Goal: Task Accomplishment & Management: Manage account settings

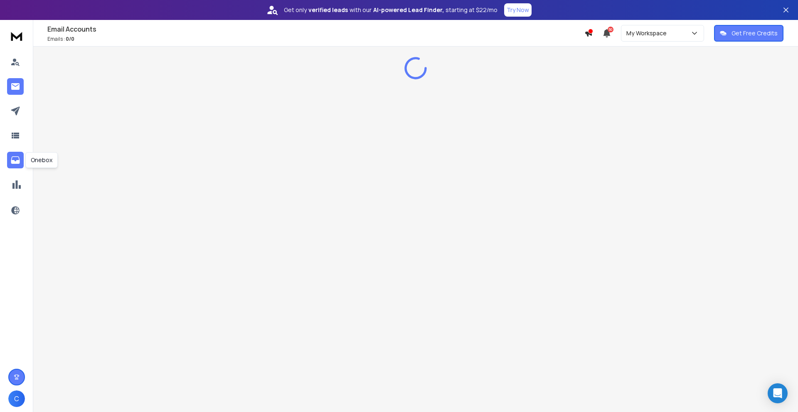
click at [17, 159] on icon at bounding box center [15, 160] width 10 height 10
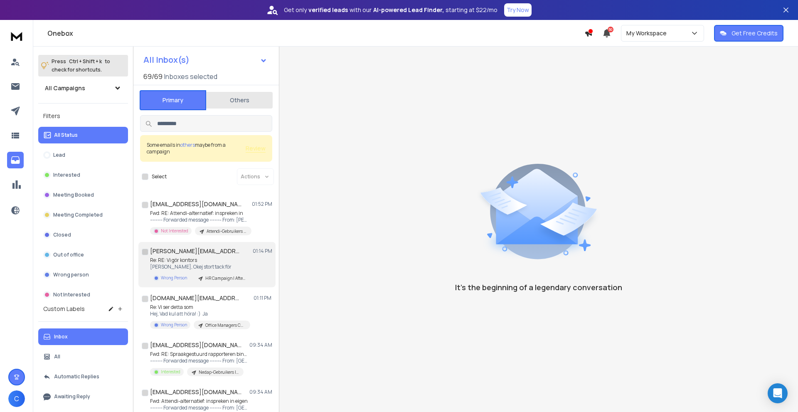
click at [215, 261] on p "Re: RE: Vi gör kontors" at bounding box center [200, 260] width 100 height 7
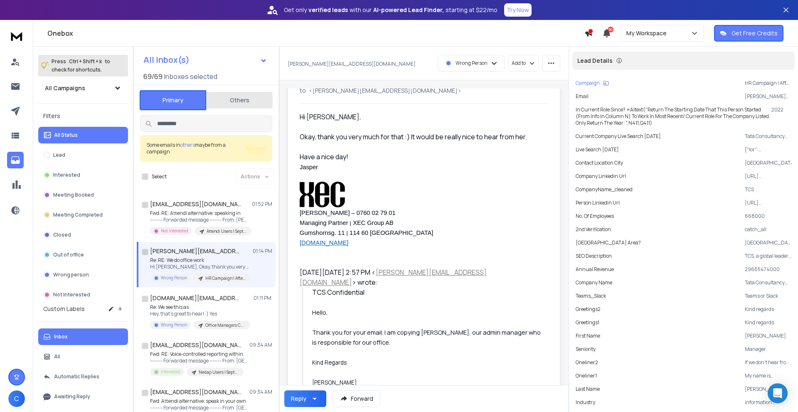
scroll to position [83, 0]
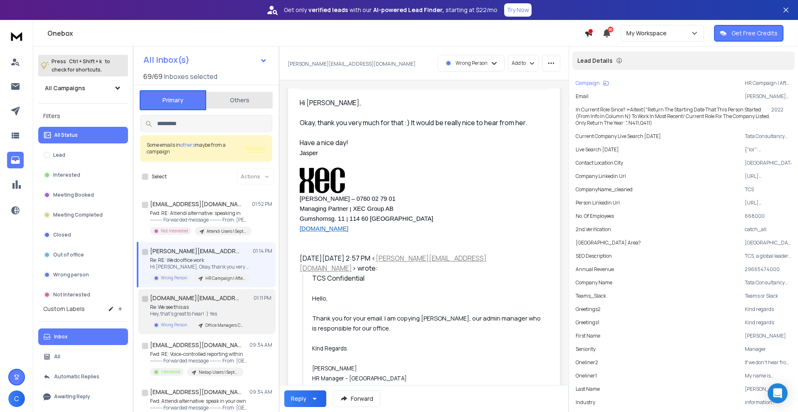
click at [240, 311] on p "Hey, that's great to hear! :) Yes" at bounding box center [200, 314] width 100 height 7
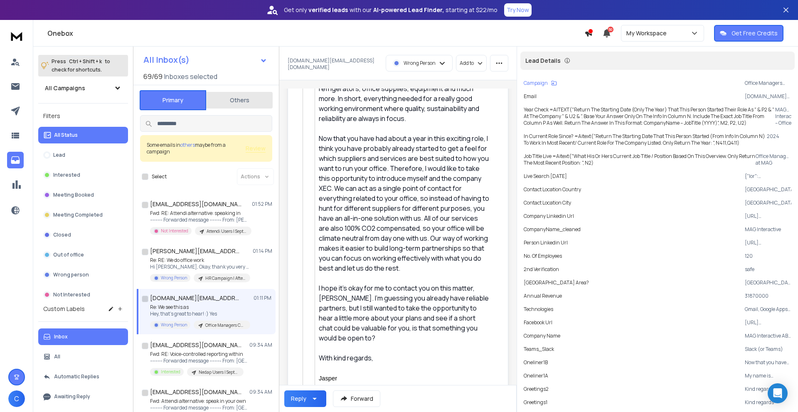
scroll to position [832, 0]
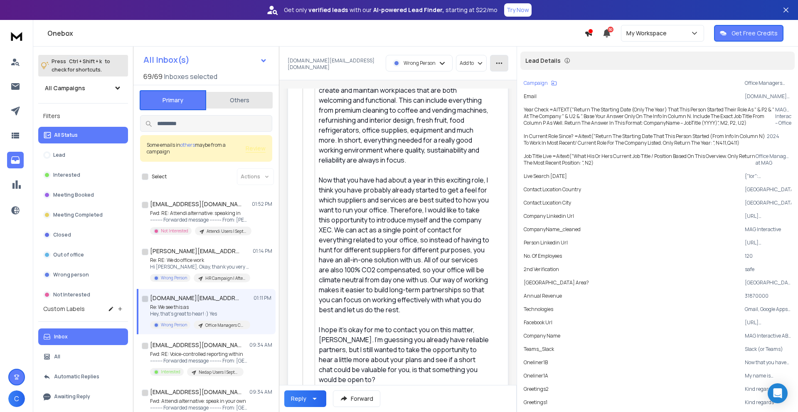
click at [492, 64] on button "button" at bounding box center [499, 63] width 18 height 17
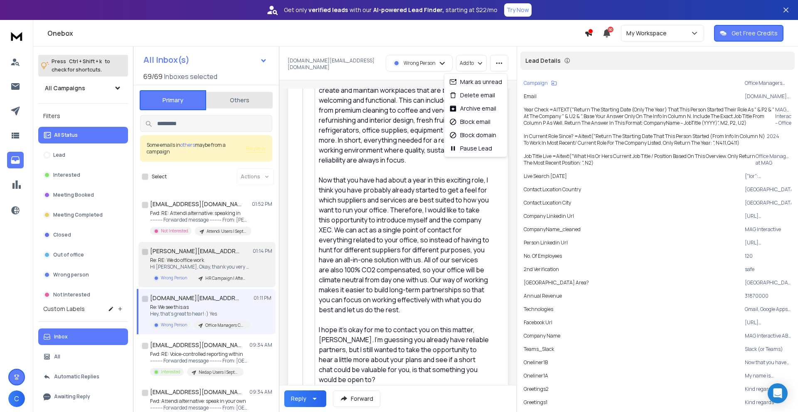
click at [215, 254] on h1 "jenny.anderson@tcs.com" at bounding box center [195, 251] width 91 height 8
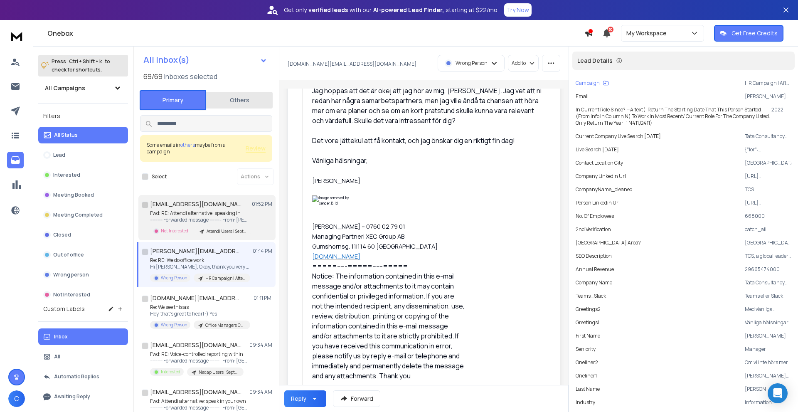
click at [210, 226] on div "Fwd: RE: Attendi alternative: speaking in ---------- Forwarded message --------…" at bounding box center [200, 222] width 101 height 25
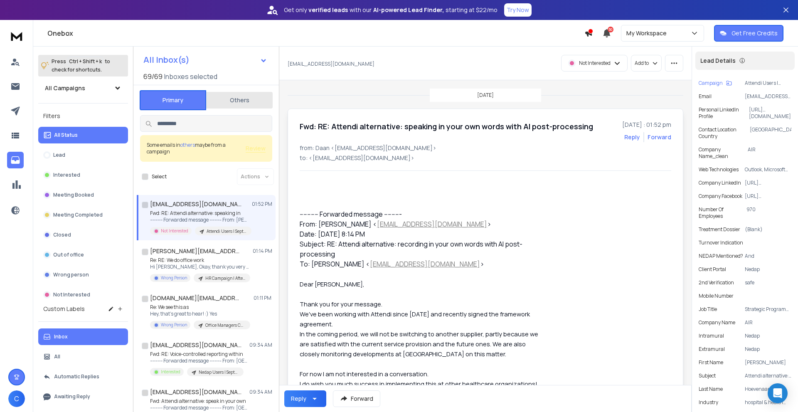
click at [233, 99] on button "Others" at bounding box center [239, 100] width 67 height 18
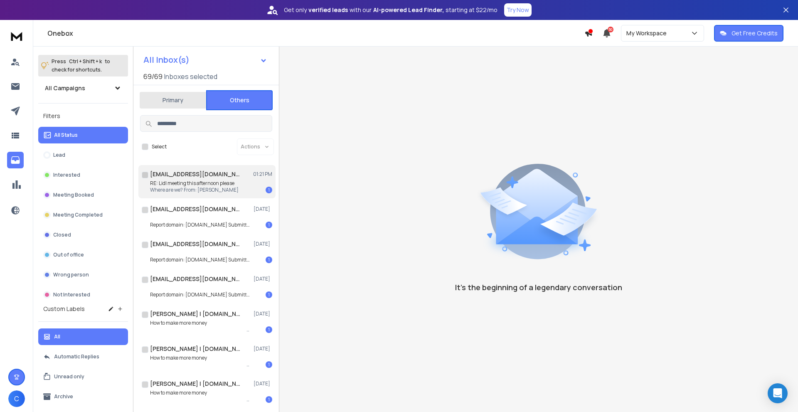
click at [217, 184] on font "RE: Lidl meeting this afternoon please" at bounding box center [192, 183] width 84 height 7
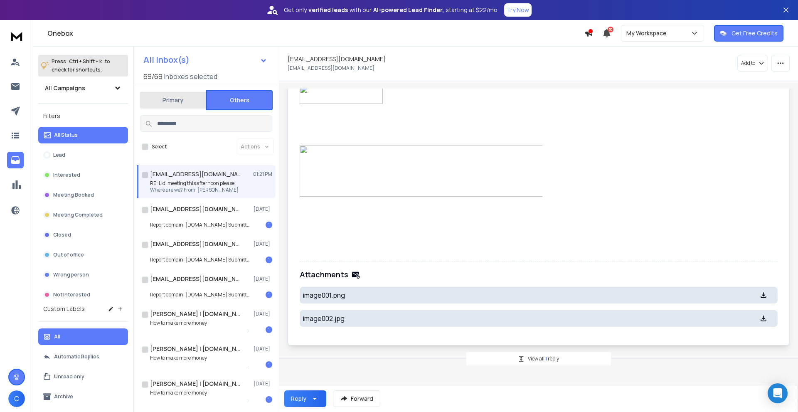
scroll to position [788, 0]
click at [536, 353] on div "View all 1 reply" at bounding box center [539, 358] width 145 height 13
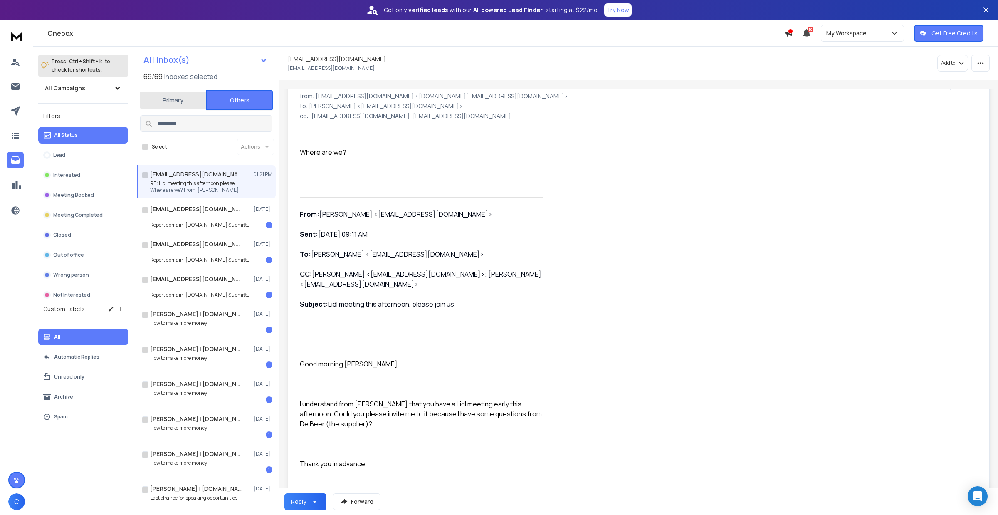
scroll to position [0, 0]
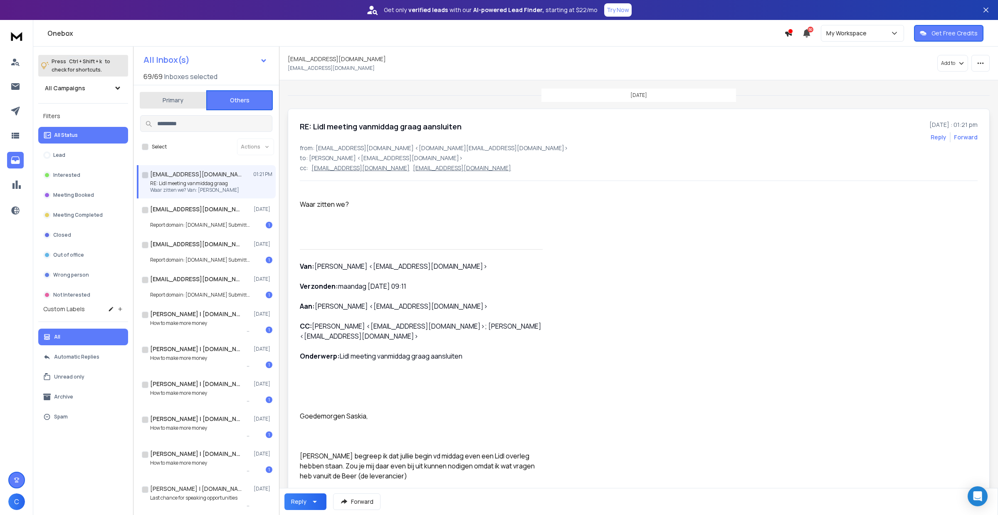
click at [17, 83] on icon at bounding box center [15, 86] width 10 height 10
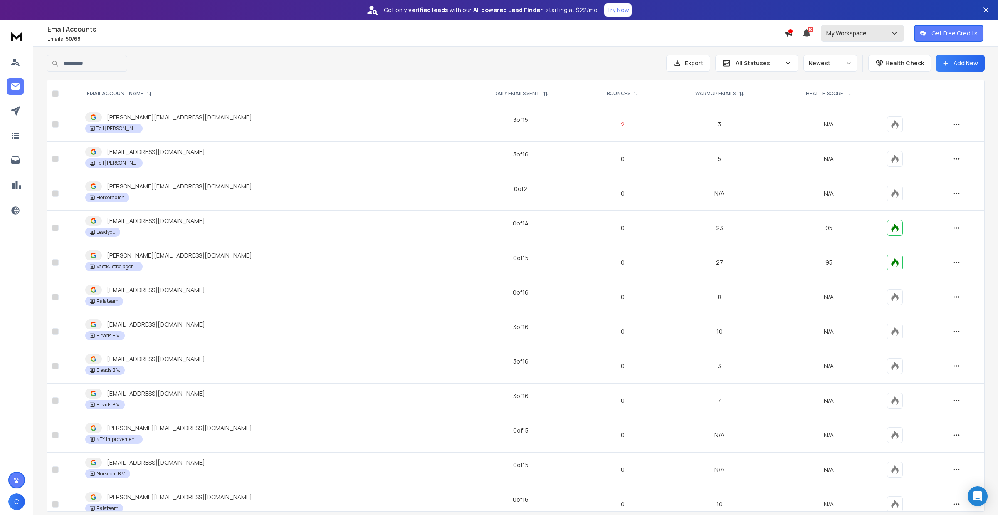
click at [798, 30] on div "My Workspace" at bounding box center [862, 33] width 72 height 8
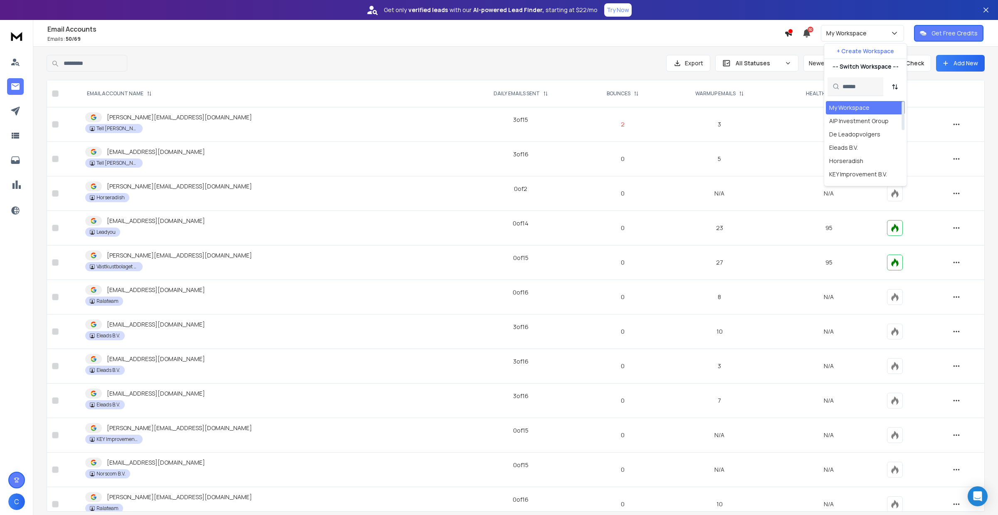
click at [798, 87] on input "text" at bounding box center [860, 86] width 36 height 18
type input "****"
click at [798, 109] on div "Tell [PERSON_NAME]" at bounding box center [858, 108] width 58 height 8
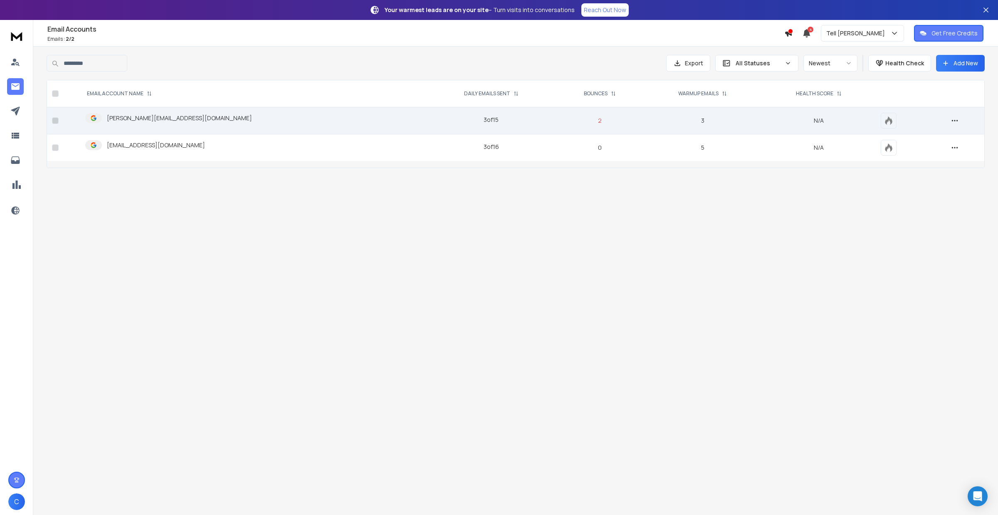
click at [146, 120] on p "[PERSON_NAME][EMAIL_ADDRESS][DOMAIN_NAME]" at bounding box center [179, 118] width 145 height 8
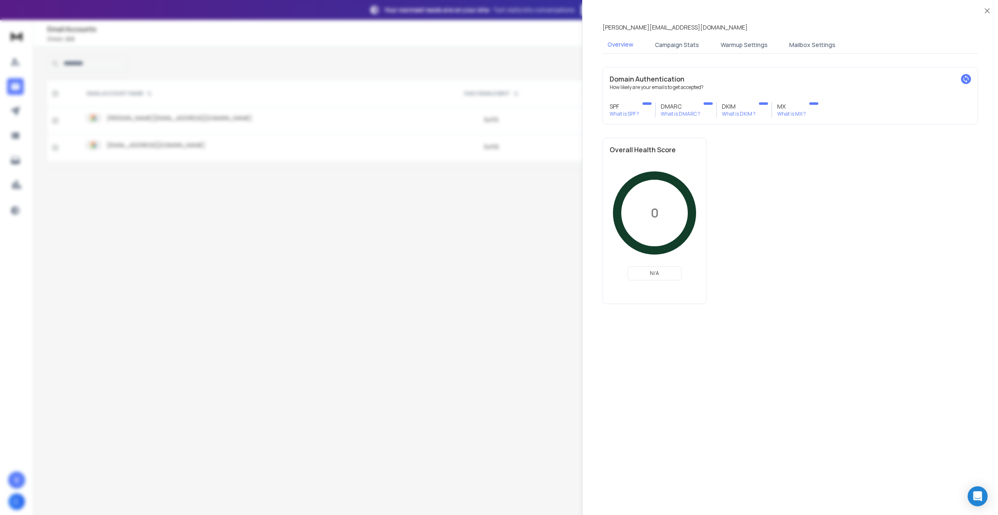
click at [254, 133] on div at bounding box center [499, 257] width 998 height 515
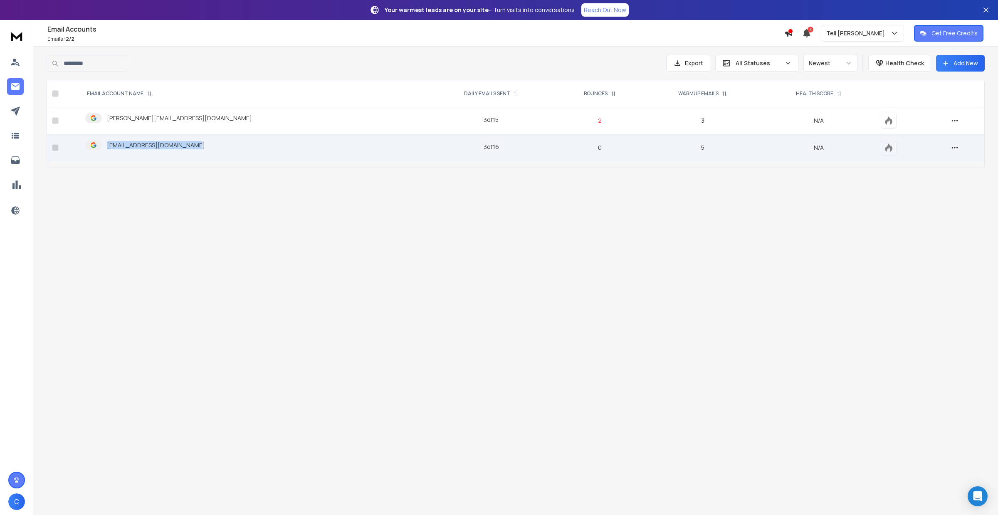
drag, startPoint x: 188, startPoint y: 144, endPoint x: 104, endPoint y: 143, distance: 83.6
click at [104, 143] on div "[EMAIL_ADDRESS][DOMAIN_NAME]" at bounding box center [253, 145] width 336 height 10
copy p "[EMAIL_ADDRESS][DOMAIN_NAME]"
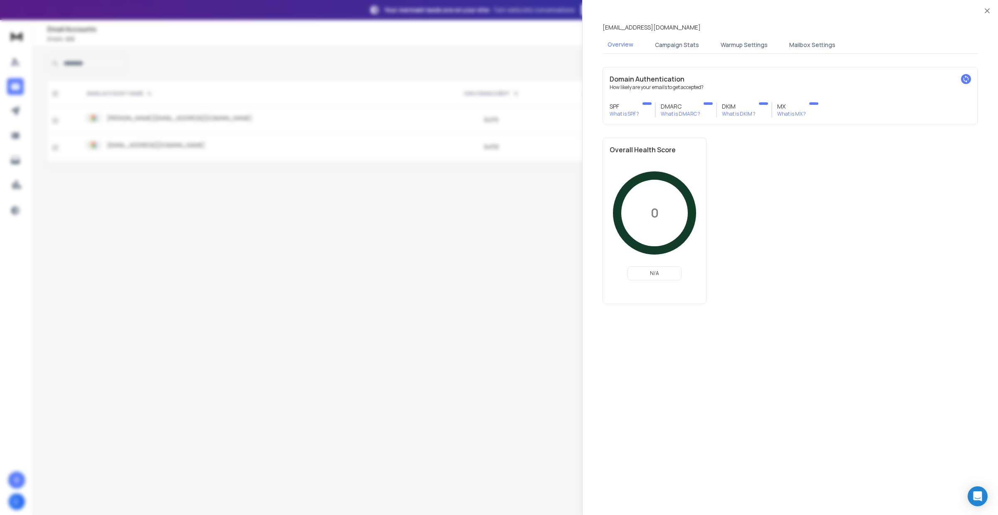
click at [125, 119] on div at bounding box center [499, 257] width 998 height 515
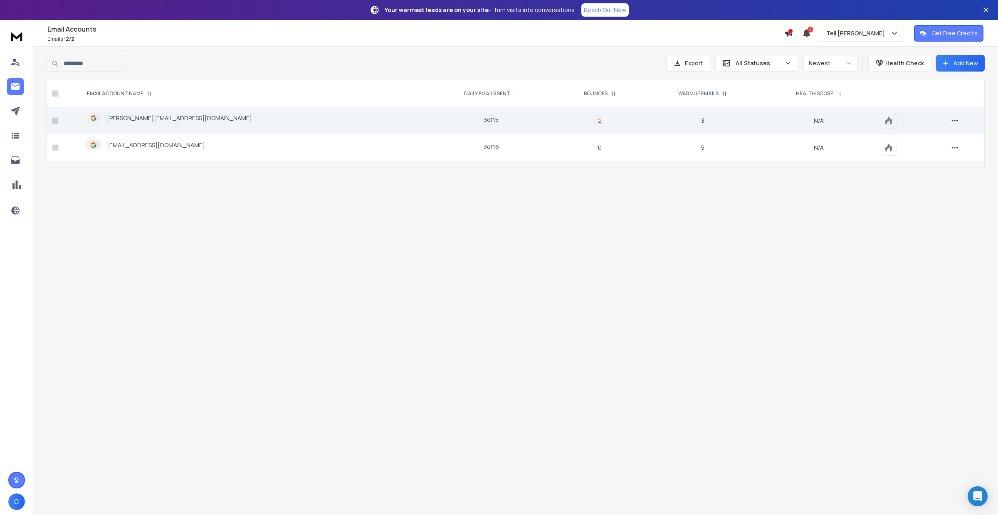
click at [123, 117] on p "[PERSON_NAME][EMAIL_ADDRESS][DOMAIN_NAME]" at bounding box center [179, 118] width 145 height 8
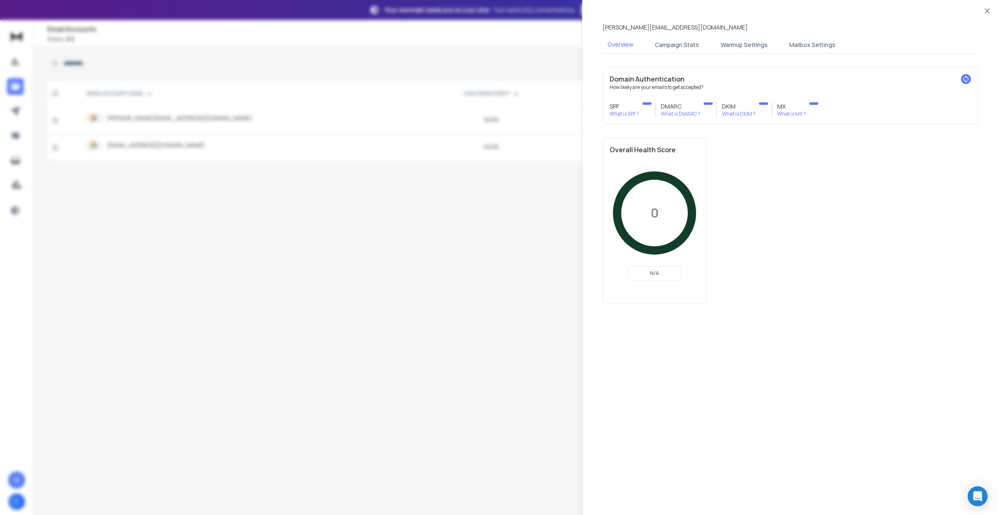
click at [751, 40] on button "Warmup Settings" at bounding box center [744, 45] width 57 height 18
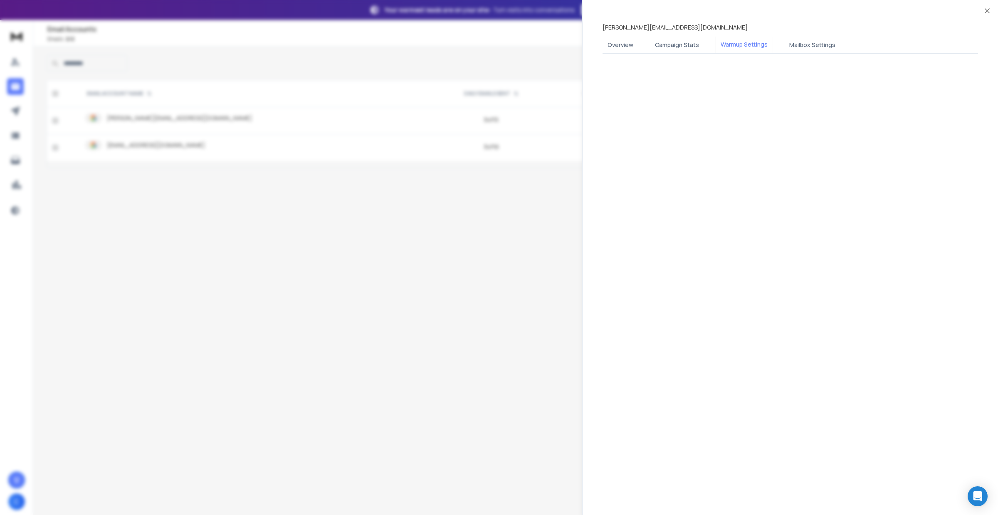
click at [805, 41] on button "Mailbox Settings" at bounding box center [812, 45] width 56 height 18
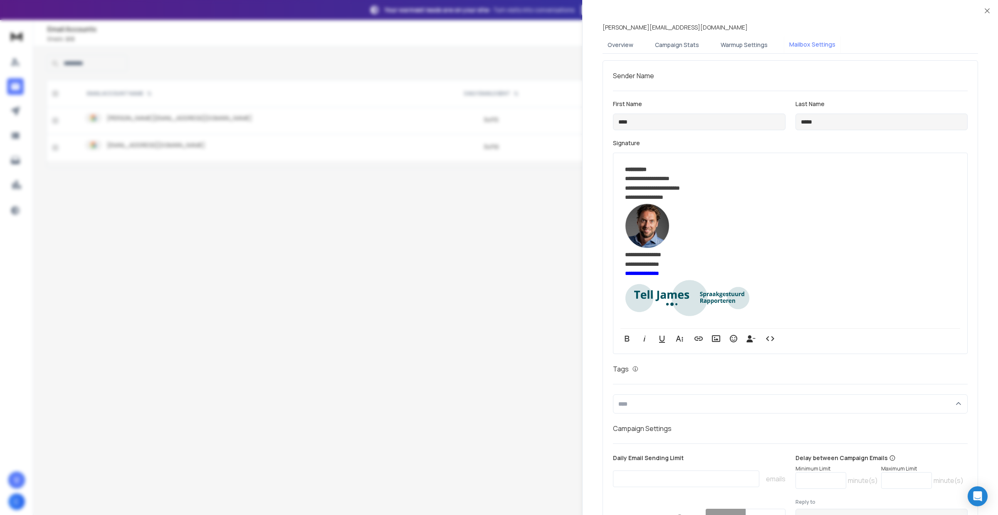
click at [343, 206] on div at bounding box center [499, 257] width 998 height 515
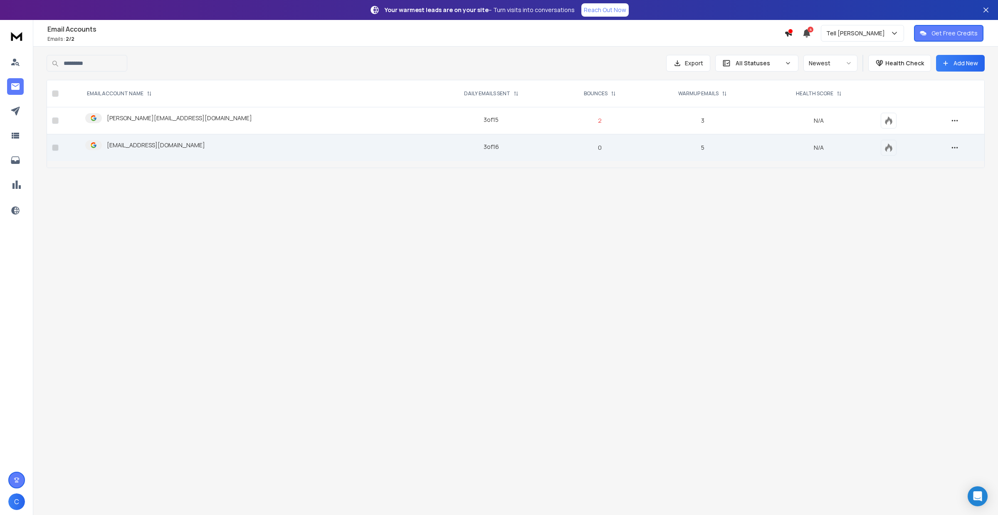
click at [227, 144] on div "[EMAIL_ADDRESS][DOMAIN_NAME]" at bounding box center [253, 145] width 336 height 10
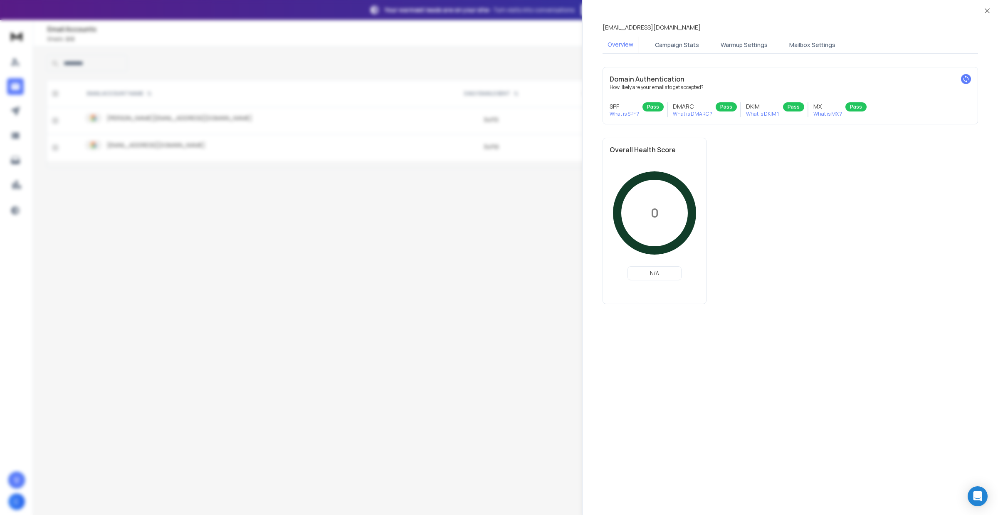
click at [812, 37] on button "Mailbox Settings" at bounding box center [812, 45] width 56 height 18
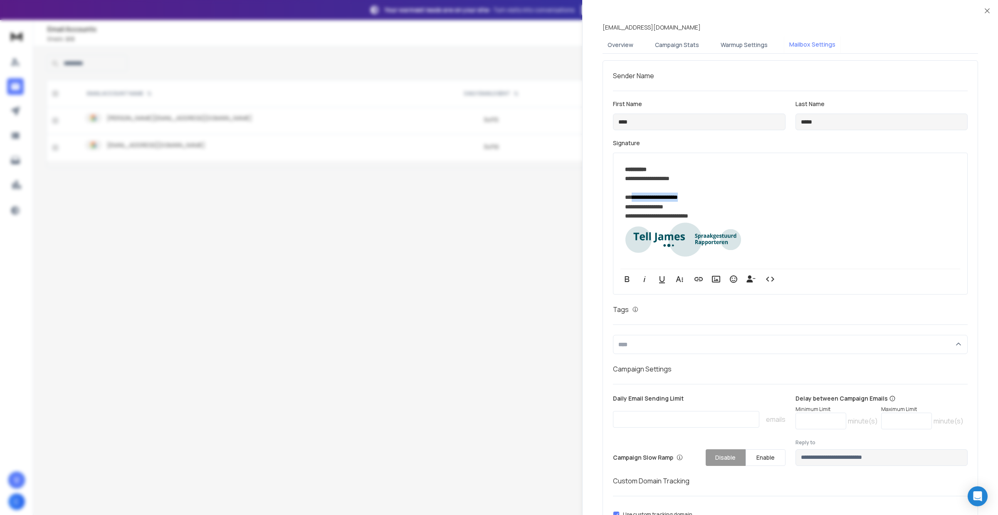
drag, startPoint x: 691, startPoint y: 195, endPoint x: 632, endPoint y: 193, distance: 59.5
click at [632, 193] on div "**********" at bounding box center [789, 193] width 328 height 56
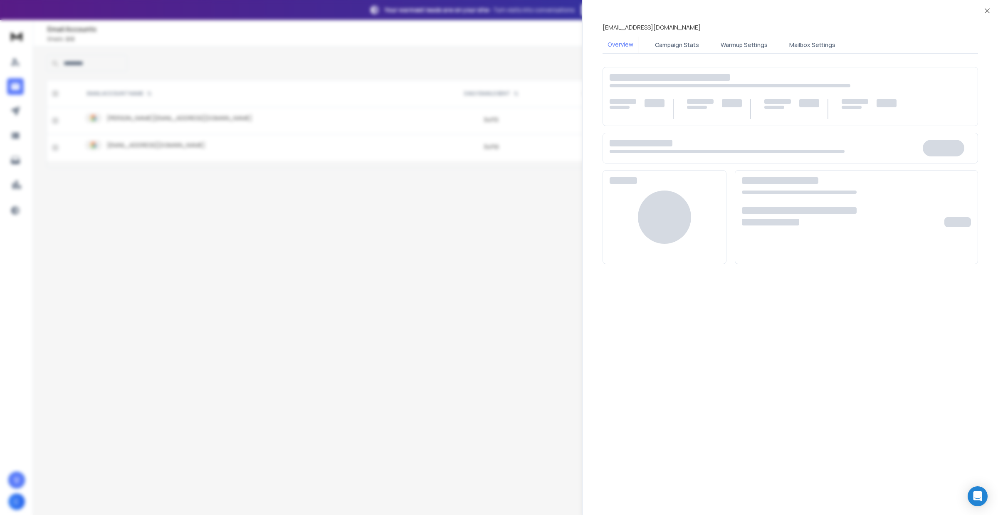
click at [358, 248] on div at bounding box center [499, 257] width 998 height 515
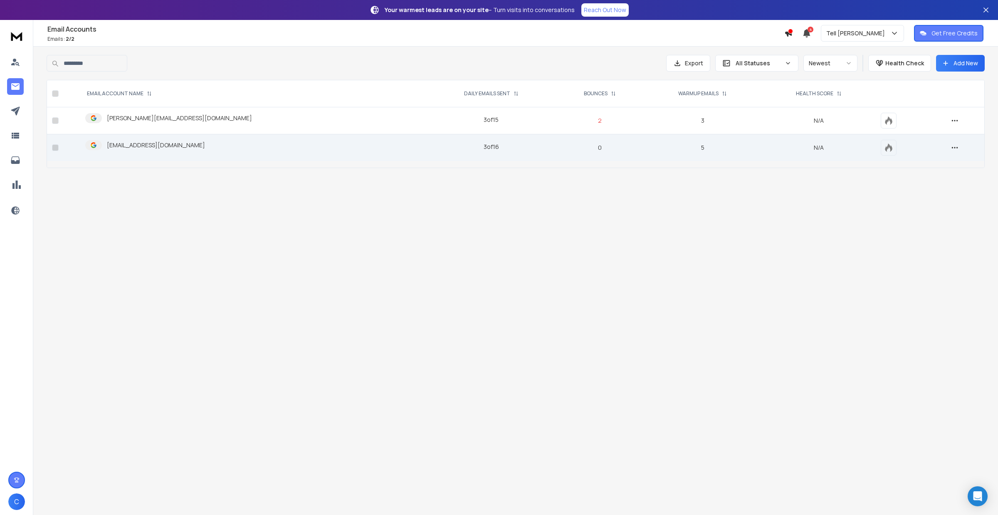
click at [161, 150] on div "[EMAIL_ADDRESS][DOMAIN_NAME]" at bounding box center [145, 145] width 120 height 10
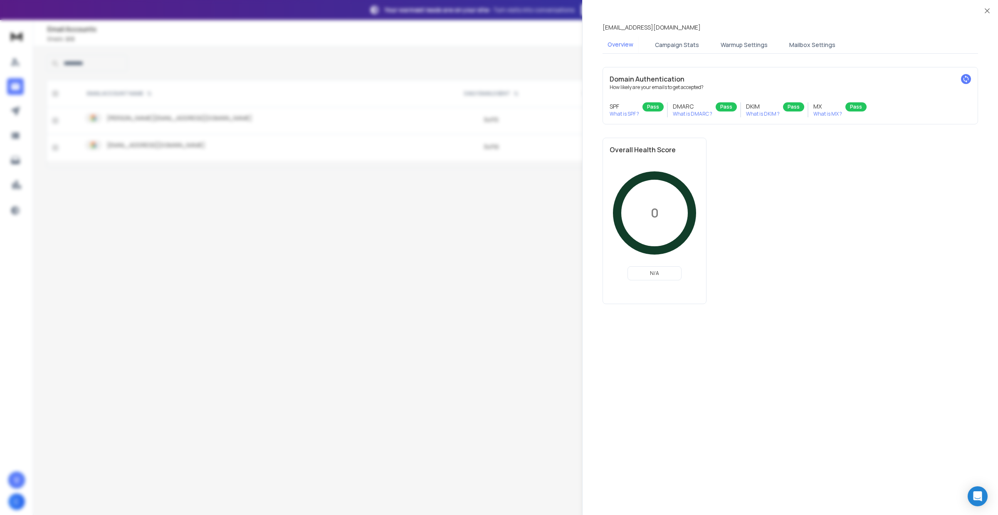
click at [788, 34] on div "[EMAIL_ADDRESS][DOMAIN_NAME] Overview Campaign Stats Warmup Settings Mailbox Se…" at bounding box center [790, 163] width 395 height 307
click at [809, 40] on button "Mailbox Settings" at bounding box center [812, 45] width 56 height 18
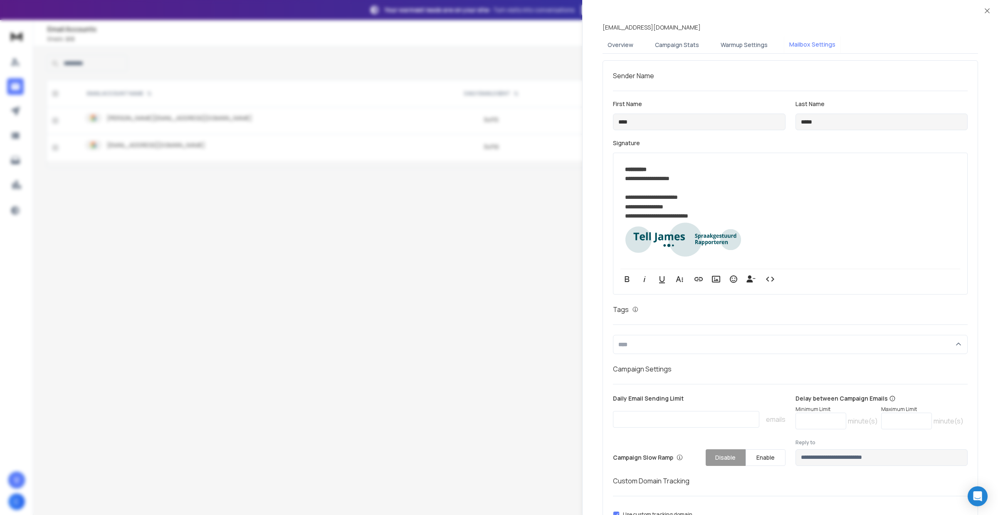
click at [627, 192] on div "**********" at bounding box center [789, 193] width 328 height 56
click at [634, 195] on div "**********" at bounding box center [789, 193] width 328 height 56
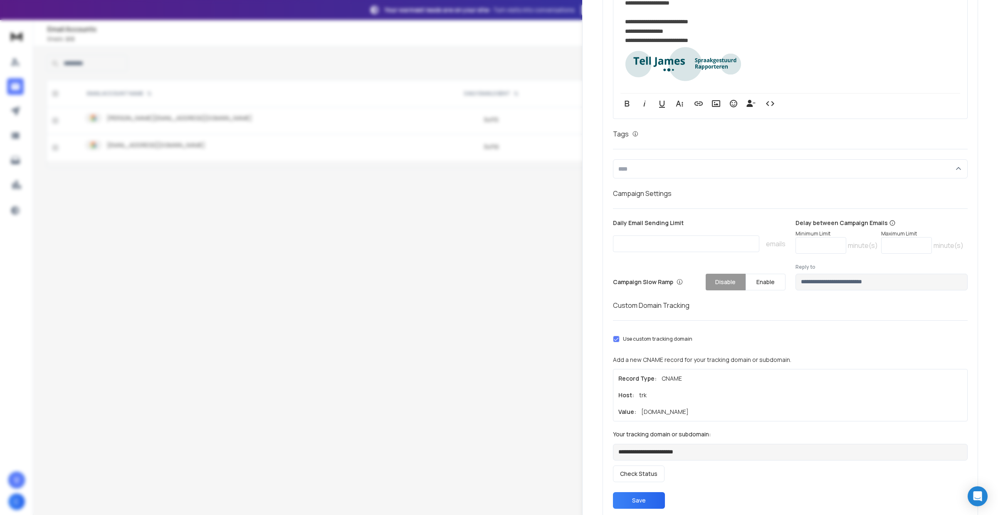
scroll to position [203, 0]
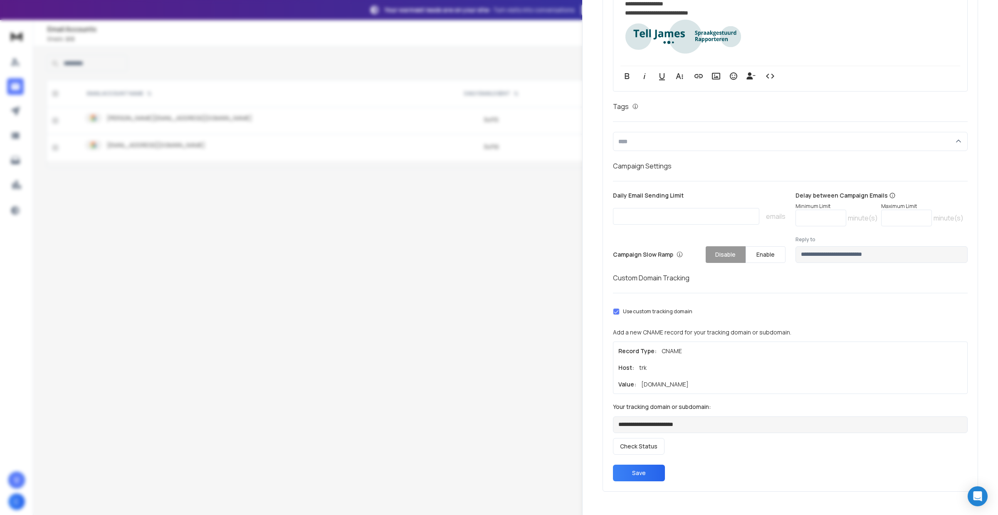
click at [647, 472] on button "Save" at bounding box center [639, 472] width 52 height 17
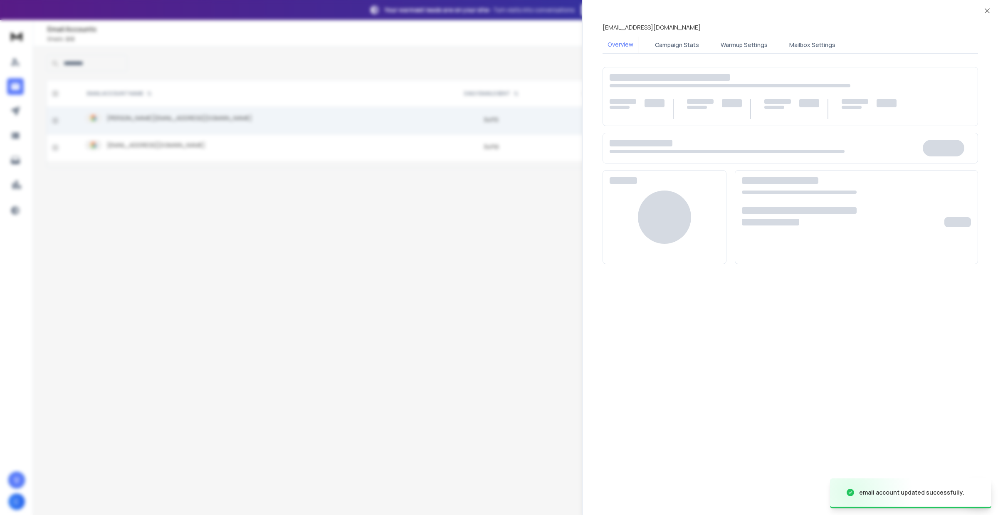
scroll to position [0, 0]
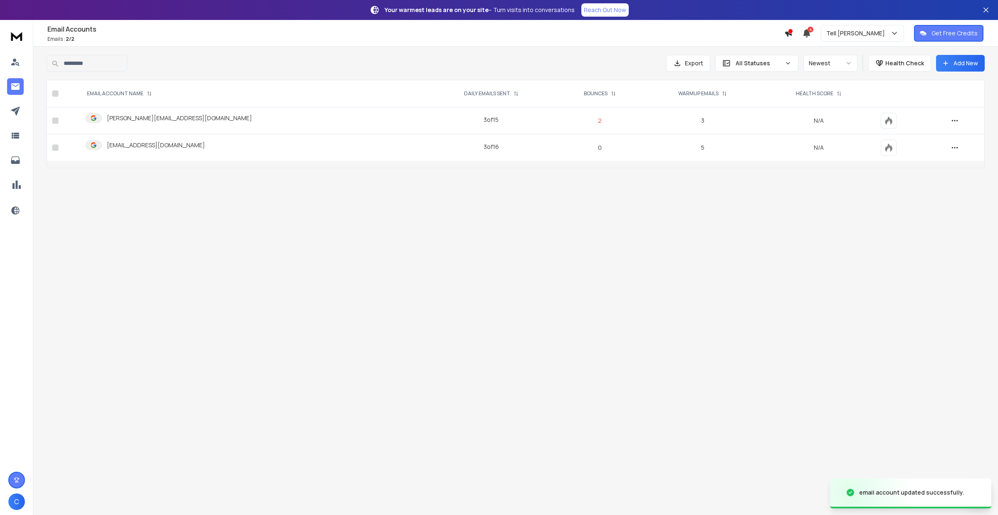
click at [428, 340] on div "Your warmest leads are on your site – Turn visits into conversations Reach Out …" at bounding box center [499, 257] width 998 height 515
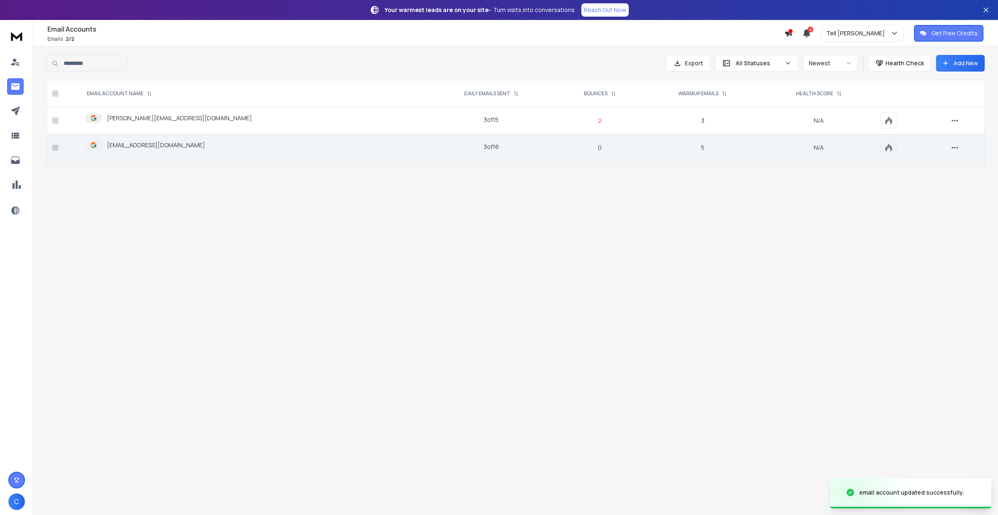
click at [154, 145] on p "[EMAIL_ADDRESS][DOMAIN_NAME]" at bounding box center [156, 145] width 98 height 8
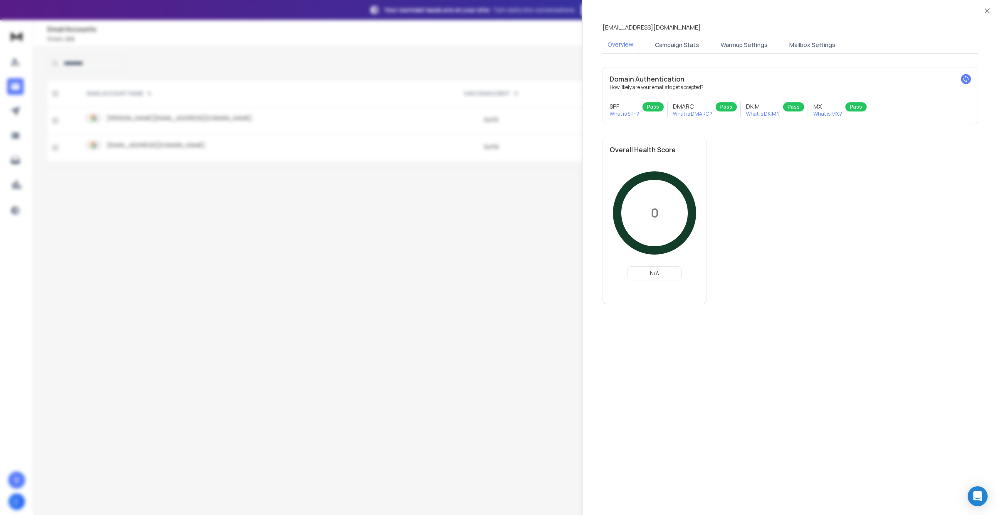
click at [814, 42] on button "Mailbox Settings" at bounding box center [812, 45] width 56 height 18
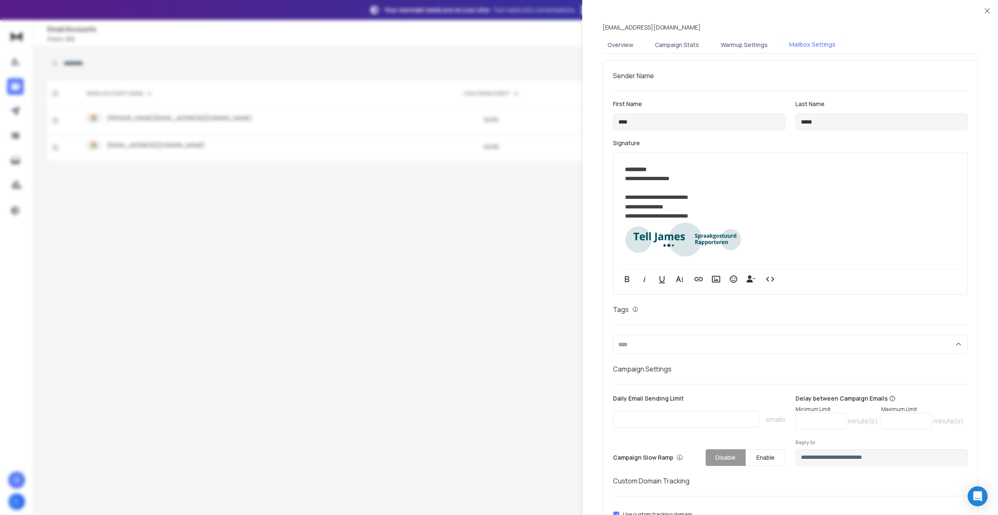
click at [243, 372] on div at bounding box center [499, 257] width 998 height 515
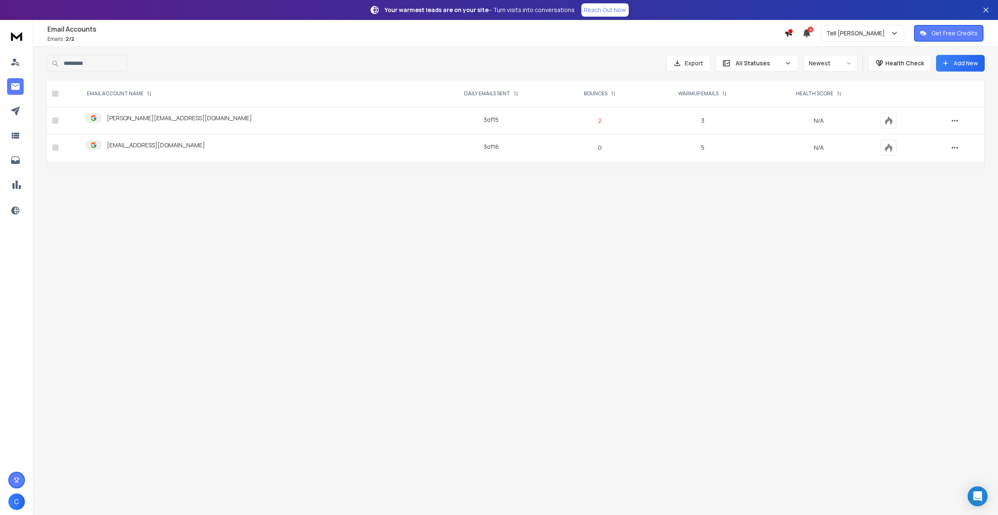
click at [785, 304] on div "Your warmest leads are on your site – Turn visits into conversations Reach Out …" at bounding box center [499, 257] width 998 height 515
click at [793, 432] on div "Your warmest leads are on your site – Turn visits into conversations Reach Out …" at bounding box center [499, 257] width 998 height 515
